Goal: Task Accomplishment & Management: Use online tool/utility

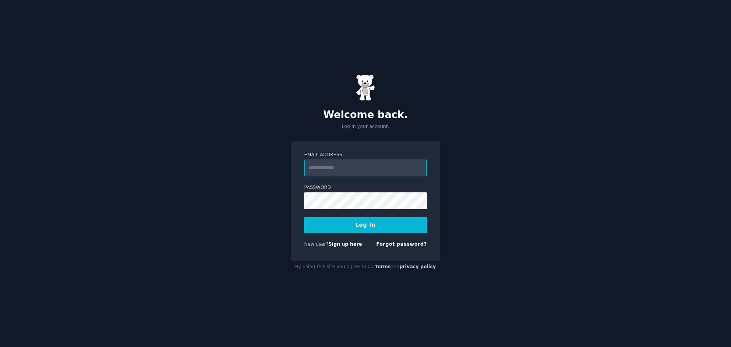
type input "**********"
click at [328, 228] on button "Log In" at bounding box center [365, 225] width 123 height 16
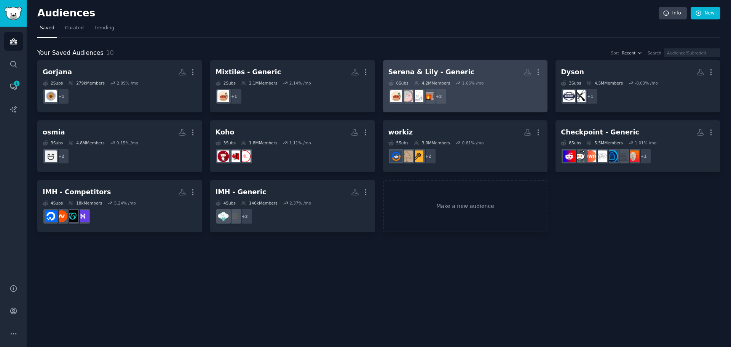
click at [406, 70] on div "Serena & Lily - Generic" at bounding box center [432, 72] width 86 height 10
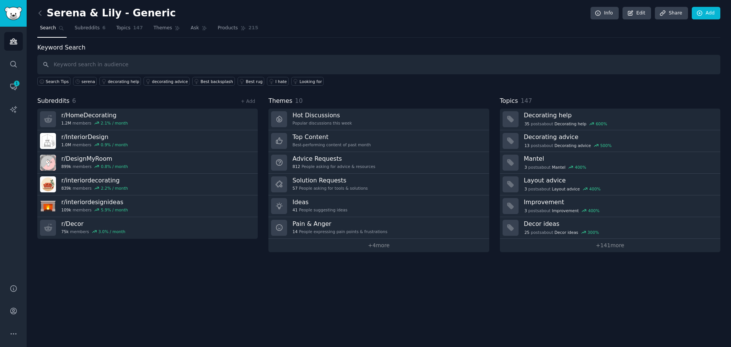
click at [476, 67] on input "text" at bounding box center [378, 64] width 683 height 19
type input "serena and lily"
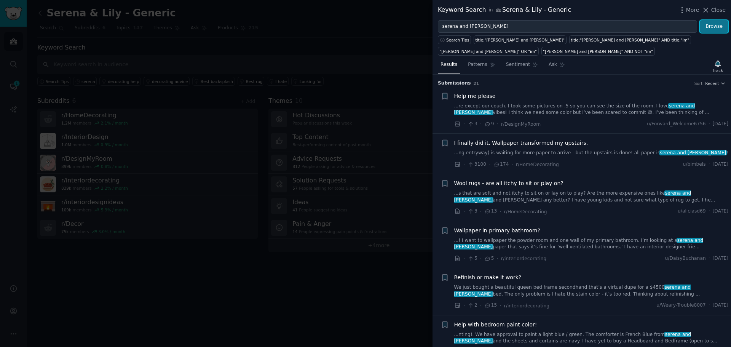
click at [717, 25] on button "Browse" at bounding box center [714, 26] width 29 height 13
click at [689, 7] on span "More" at bounding box center [693, 10] width 13 height 8
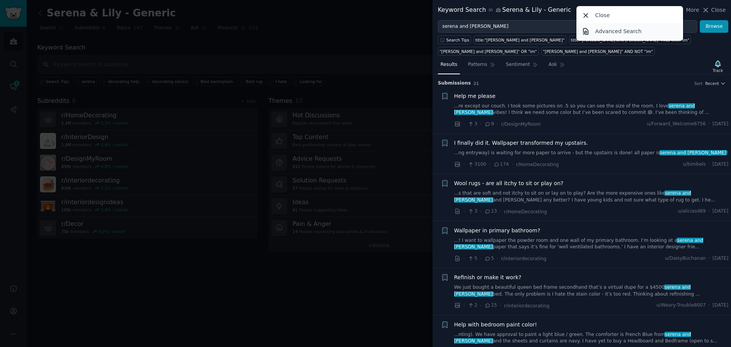
click at [635, 28] on p "Advanced Search" at bounding box center [618, 31] width 46 height 8
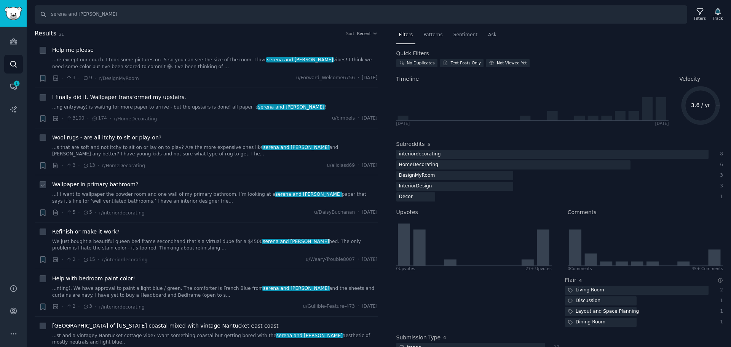
scroll to position [153, 0]
